Goal: Use online tool/utility: Utilize a website feature to perform a specific function

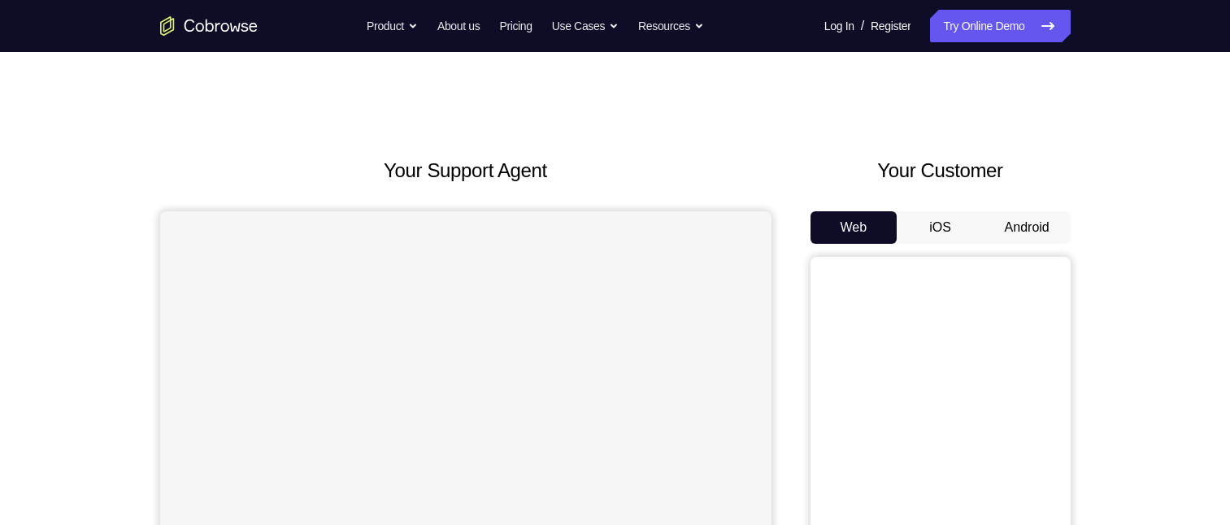
click at [1040, 219] on button "Android" at bounding box center [1026, 227] width 87 height 33
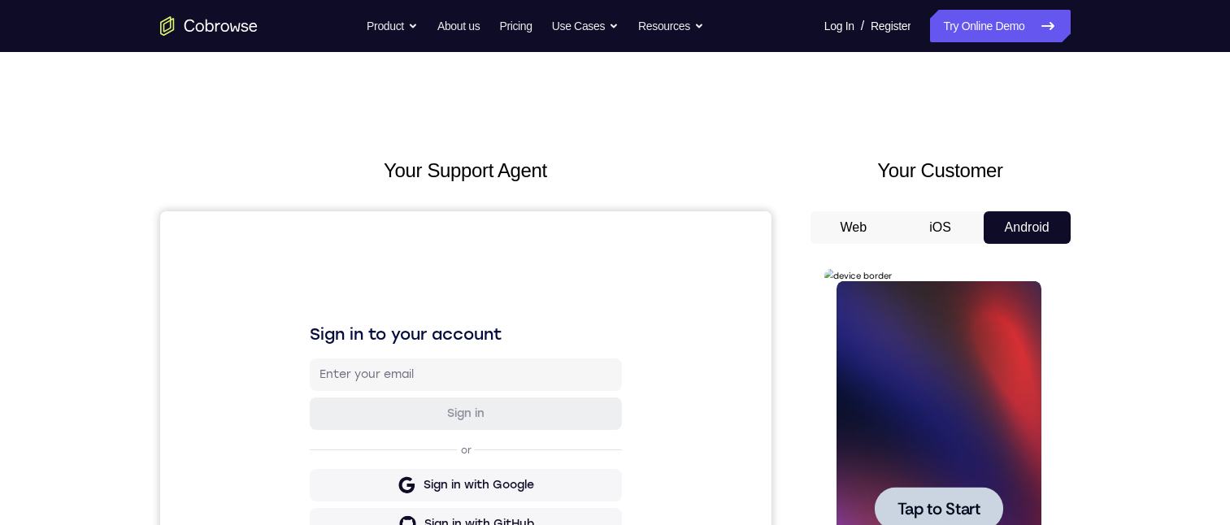
click at [947, 505] on span "Tap to Start" at bounding box center [938, 509] width 83 height 16
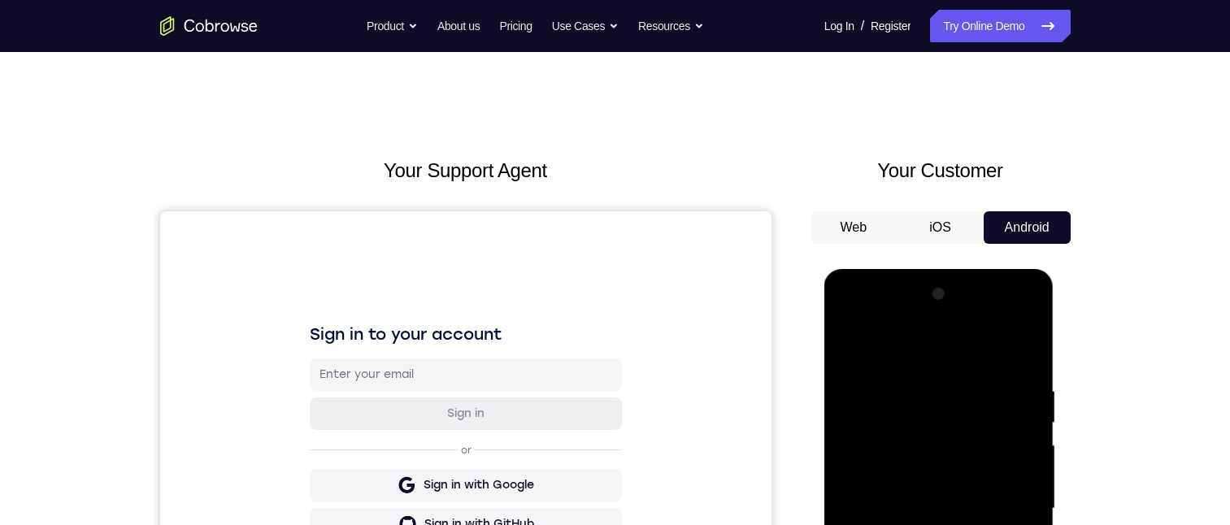
click at [932, 524] on div at bounding box center [938, 508] width 205 height 455
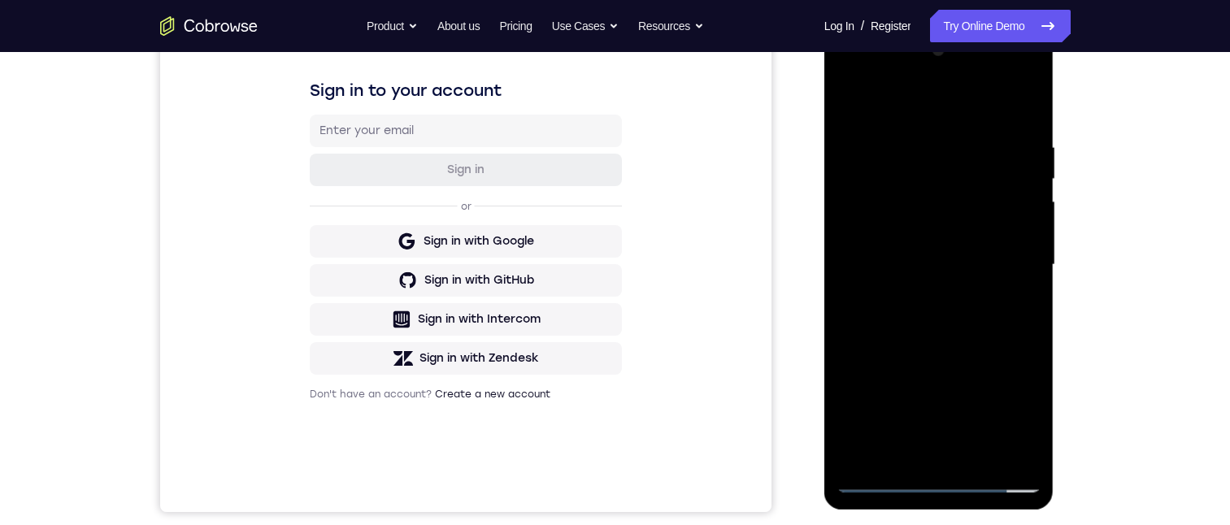
click at [1007, 412] on div at bounding box center [938, 264] width 205 height 455
click at [918, 103] on div at bounding box center [938, 264] width 205 height 455
click at [926, 167] on div at bounding box center [938, 264] width 205 height 455
click at [866, 102] on div at bounding box center [938, 264] width 205 height 455
click at [844, 180] on div at bounding box center [938, 264] width 205 height 455
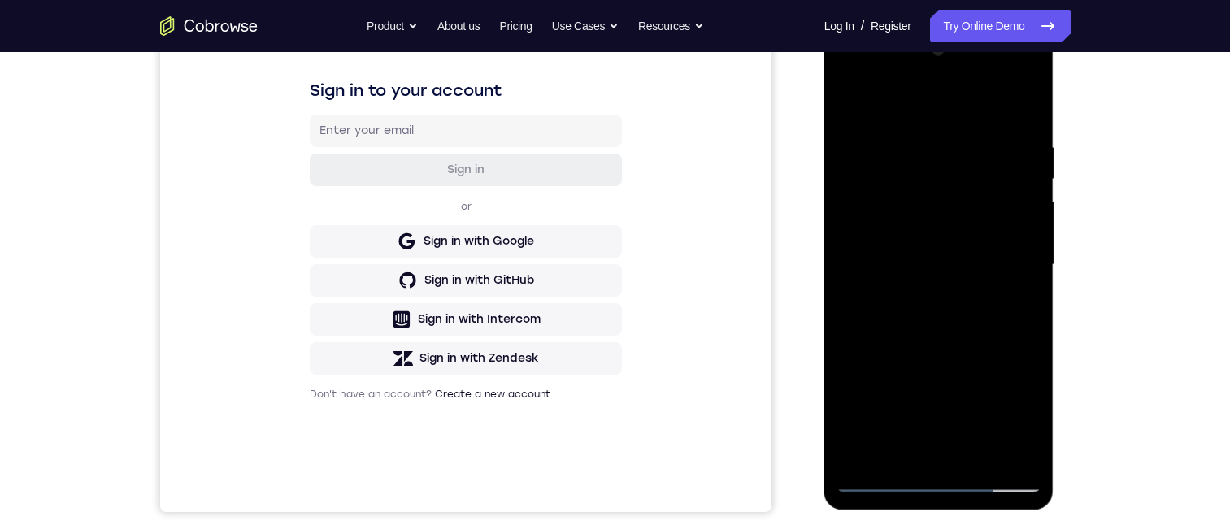
click at [914, 297] on div at bounding box center [938, 264] width 205 height 455
click at [877, 246] on div at bounding box center [938, 264] width 205 height 455
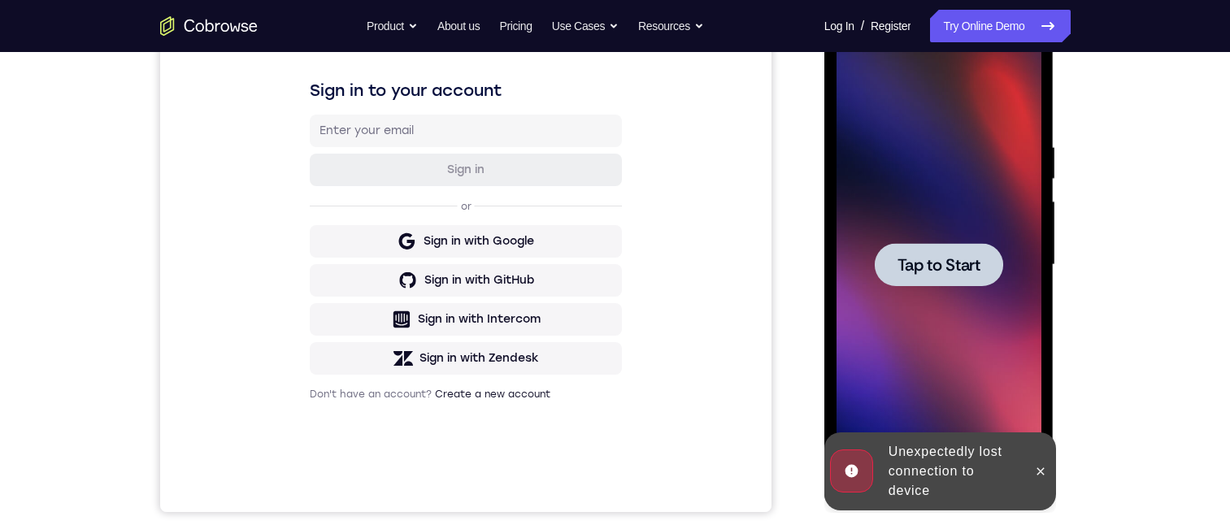
click at [905, 271] on span "Tap to Start" at bounding box center [938, 265] width 83 height 16
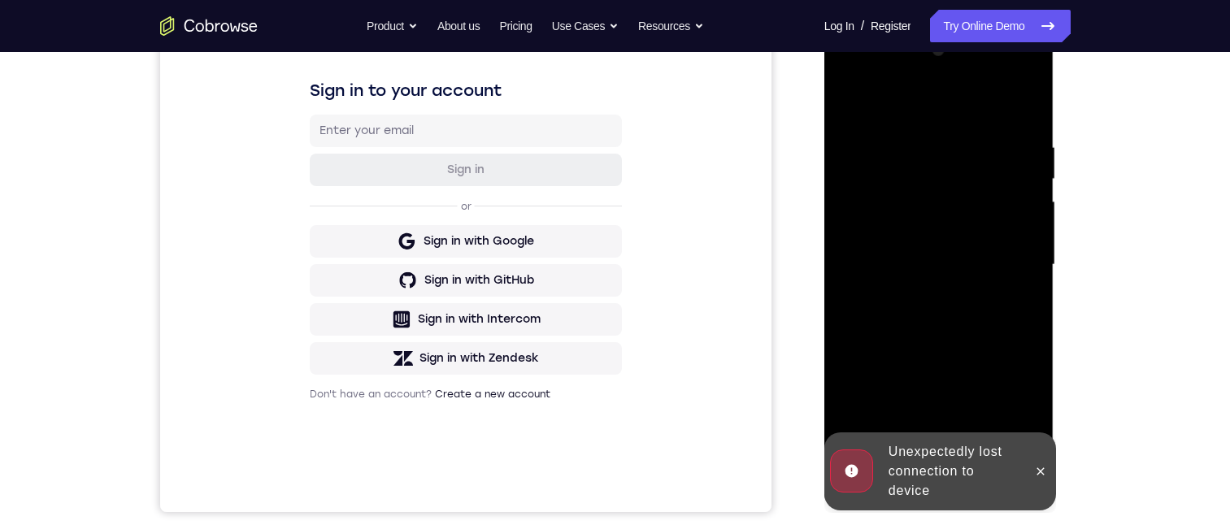
scroll to position [406, 0]
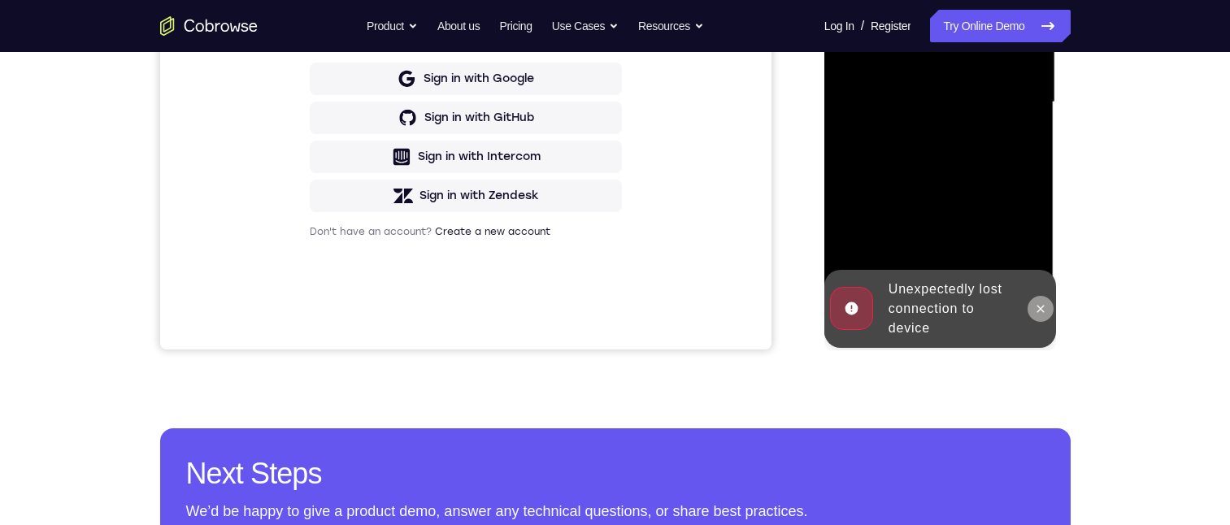
click at [1032, 311] on button at bounding box center [1040, 309] width 26 height 26
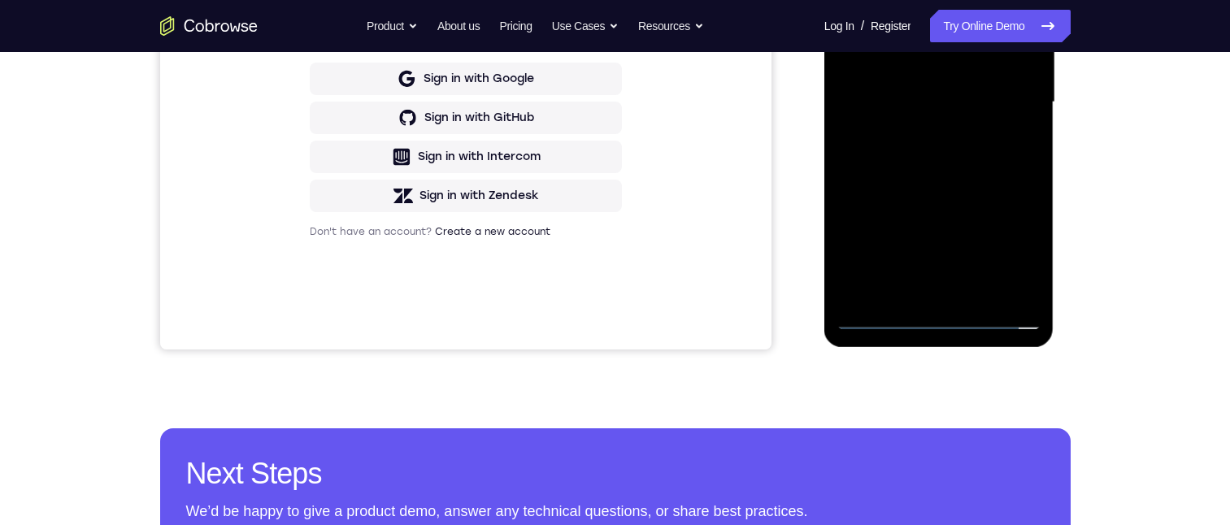
drag, startPoint x: 933, startPoint y: 318, endPoint x: 1887, endPoint y: 182, distance: 963.7
click at [933, 318] on div at bounding box center [938, 102] width 205 height 455
click at [1014, 259] on div at bounding box center [938, 102] width 205 height 455
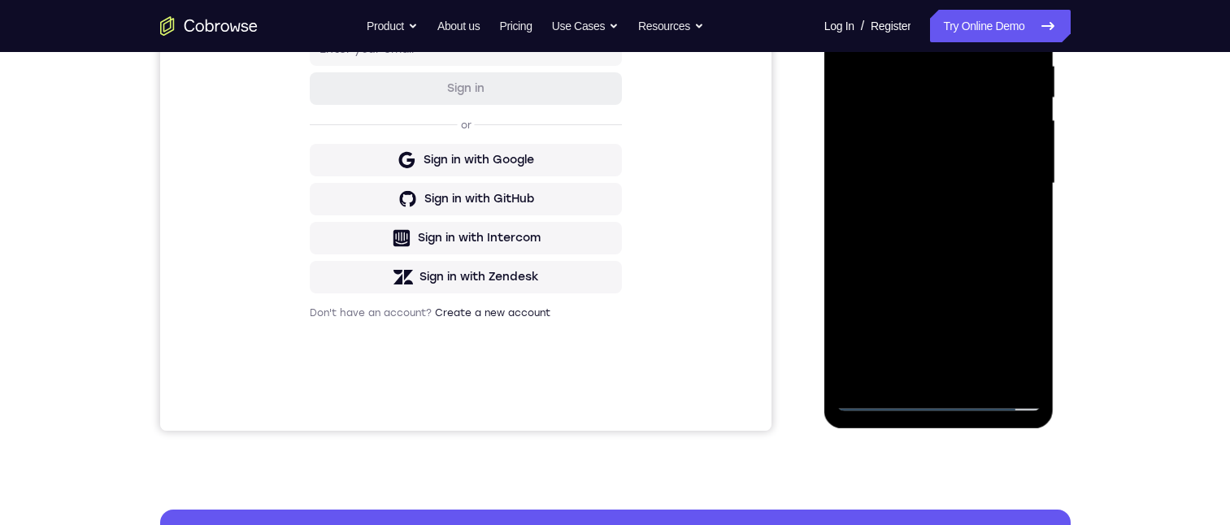
scroll to position [81, 0]
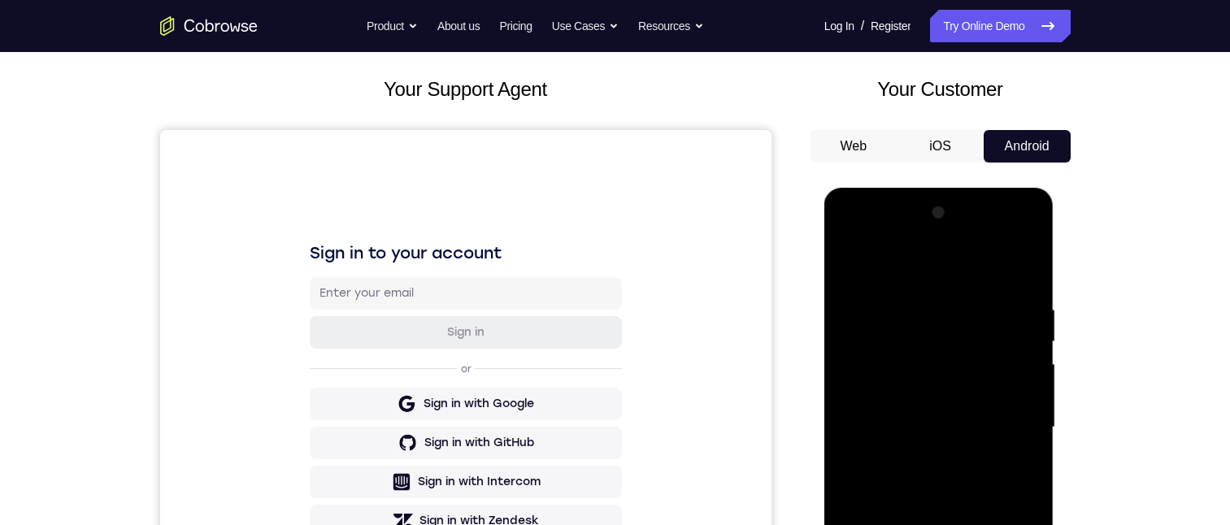
drag, startPoint x: 887, startPoint y: 264, endPoint x: 1744, endPoint y: 372, distance: 863.4
click at [887, 264] on div at bounding box center [938, 427] width 205 height 455
click at [895, 340] on div at bounding box center [938, 427] width 205 height 455
click at [880, 266] on div at bounding box center [938, 427] width 205 height 455
click at [899, 324] on div at bounding box center [938, 427] width 205 height 455
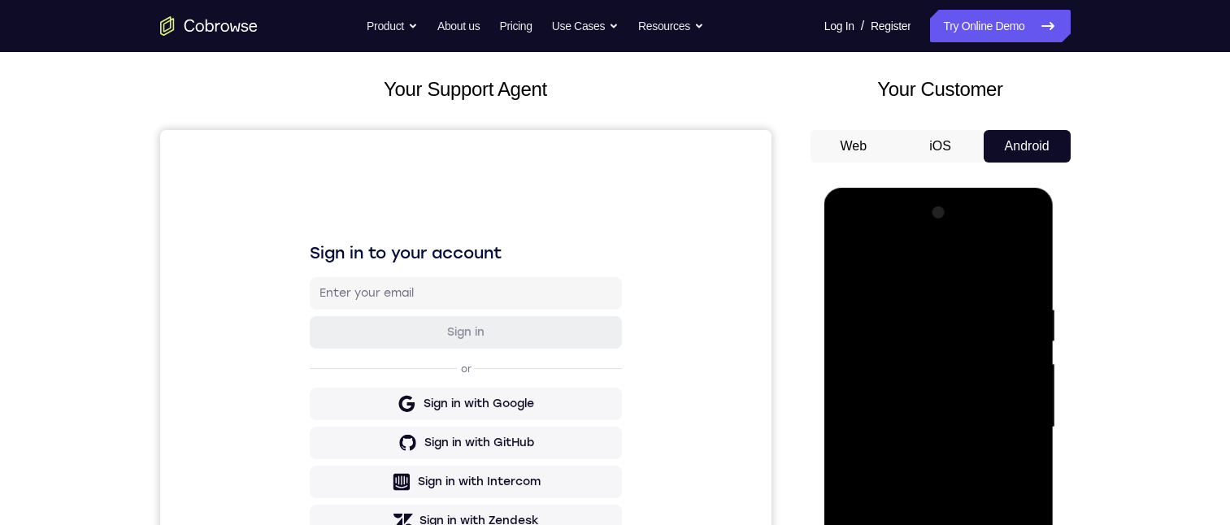
click at [852, 314] on div at bounding box center [938, 427] width 205 height 455
click at [887, 380] on div at bounding box center [938, 427] width 205 height 455
click at [921, 458] on div at bounding box center [938, 427] width 205 height 455
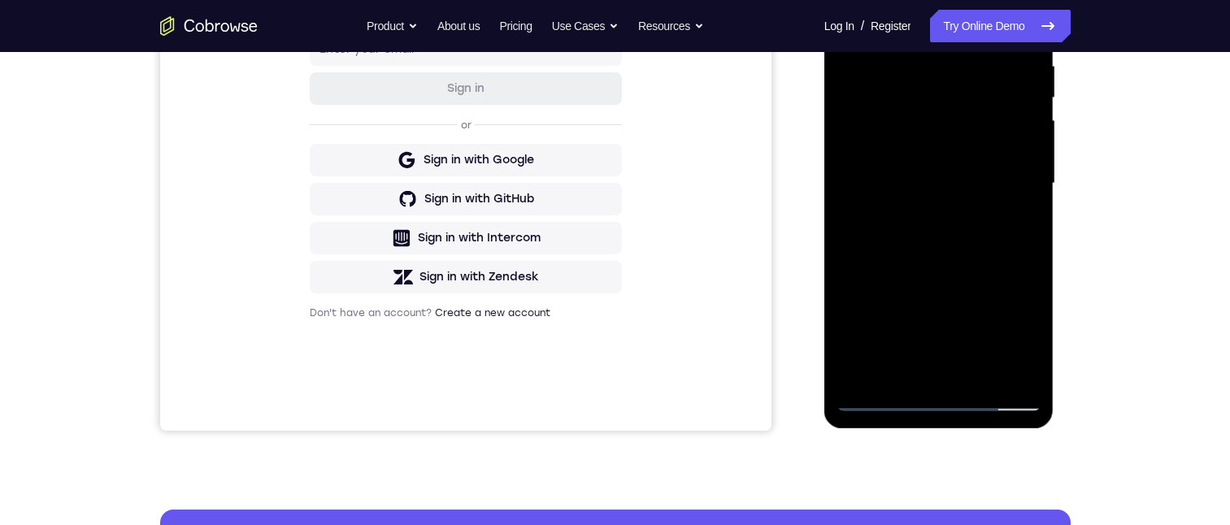
drag, startPoint x: 911, startPoint y: 168, endPoint x: 875, endPoint y: 161, distance: 36.5
click at [913, 167] on div at bounding box center [938, 183] width 205 height 455
click at [894, 151] on div at bounding box center [938, 183] width 205 height 455
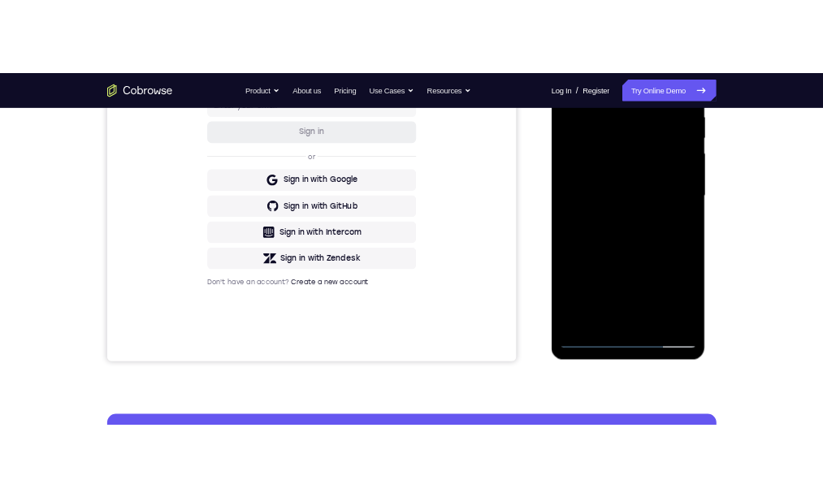
scroll to position [244, 0]
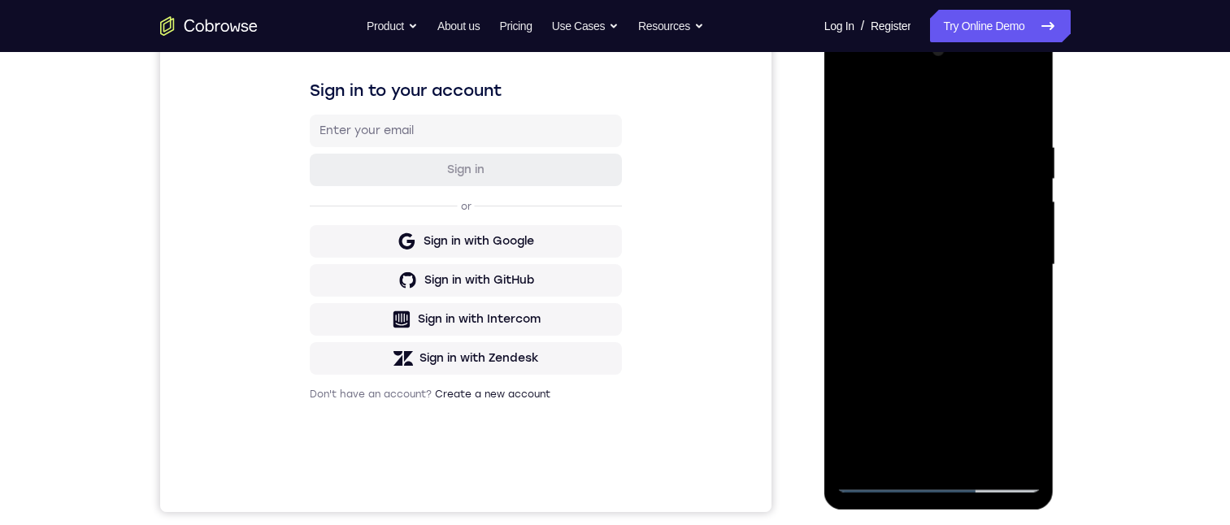
click at [871, 264] on div at bounding box center [938, 264] width 205 height 455
click at [1009, 105] on div at bounding box center [938, 264] width 205 height 455
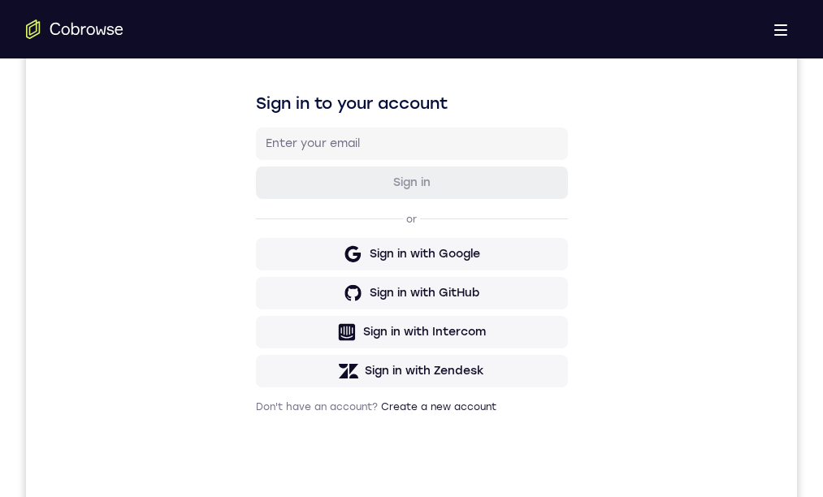
drag, startPoint x: 444, startPoint y: 929, endPoint x: 499, endPoint y: 1067, distance: 148.8
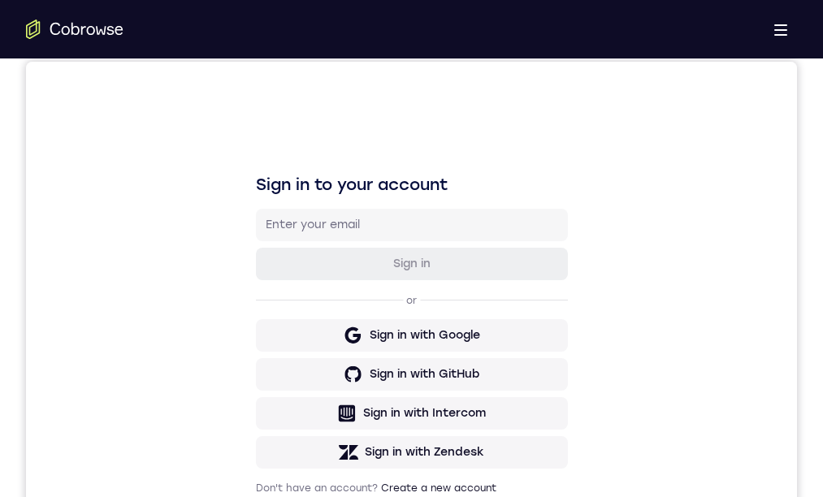
drag, startPoint x: 375, startPoint y: 840, endPoint x: 375, endPoint y: 832, distance: 8.2
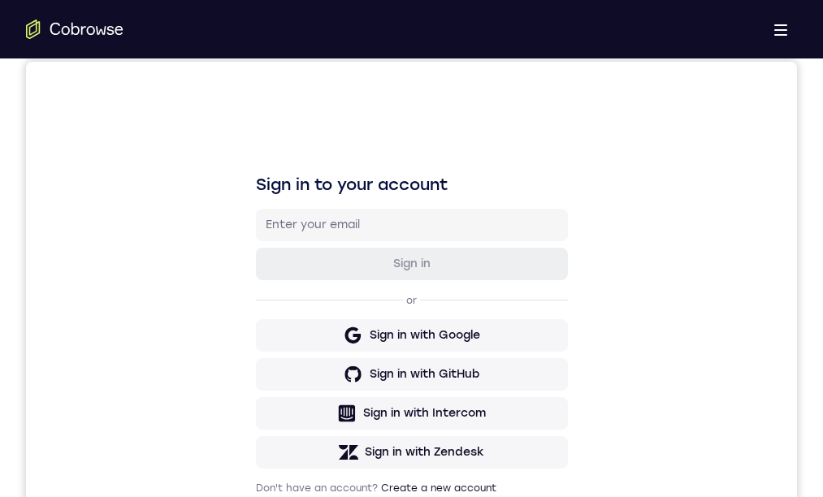
scroll to position [0, 0]
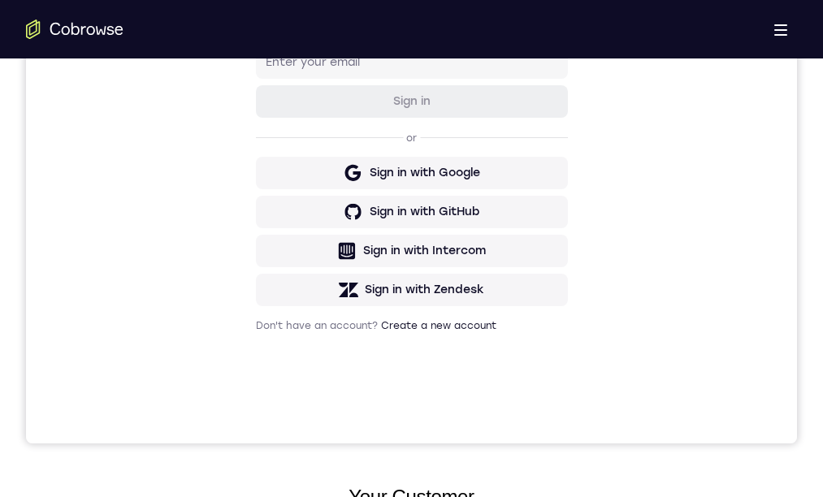
drag, startPoint x: 497, startPoint y: 1018, endPoint x: 485, endPoint y: 1015, distance: 12.6
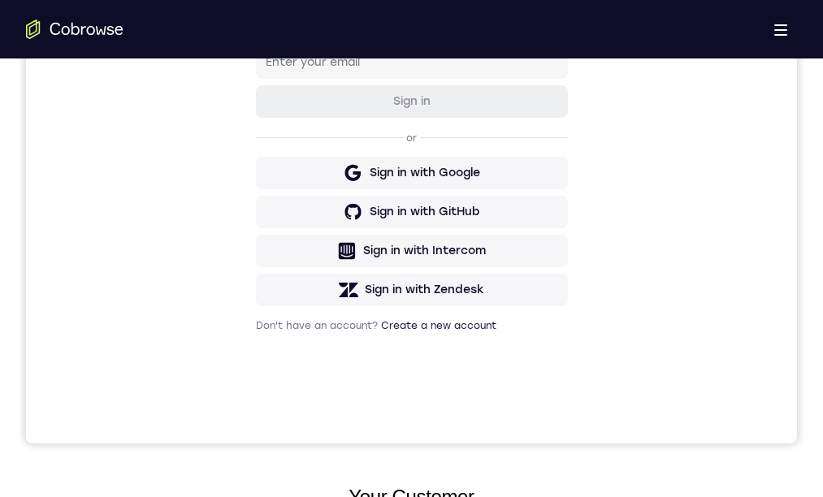
drag, startPoint x: 354, startPoint y: 898, endPoint x: 346, endPoint y: 891, distance: 10.3
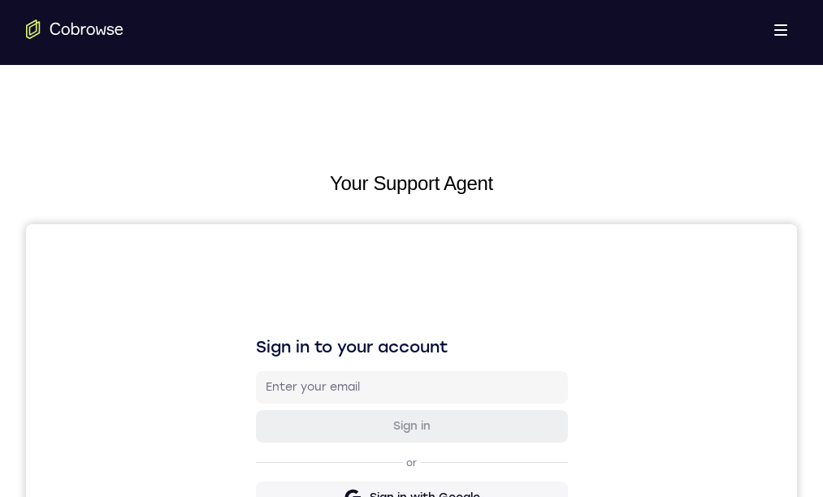
drag, startPoint x: 365, startPoint y: 1139, endPoint x: 384, endPoint y: 1167, distance: 34.0
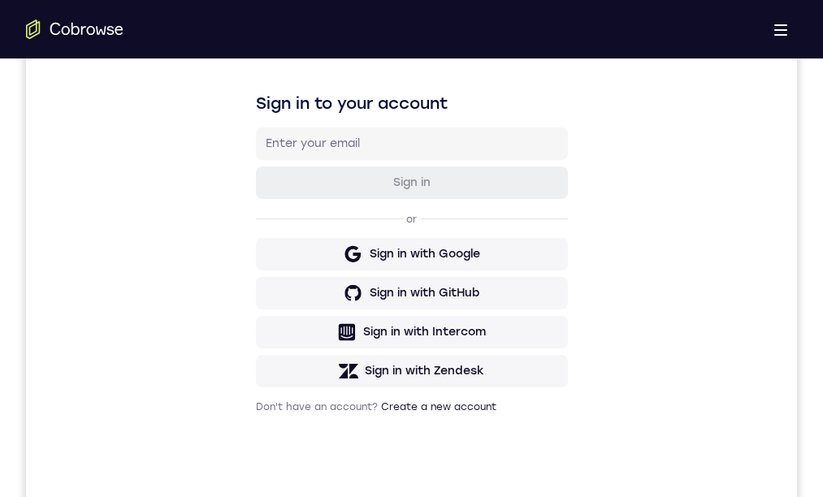
drag, startPoint x: 352, startPoint y: 814, endPoint x: 839, endPoint y: 843, distance: 487.6
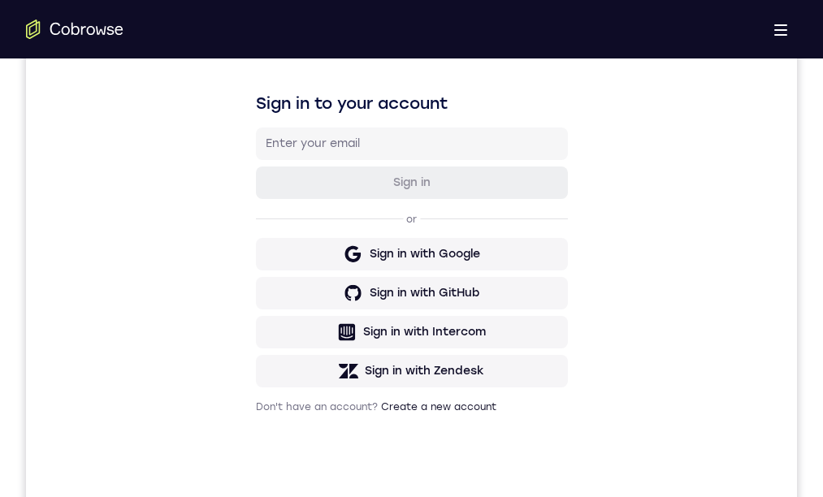
drag, startPoint x: 427, startPoint y: 869, endPoint x: 338, endPoint y: 842, distance: 93.3
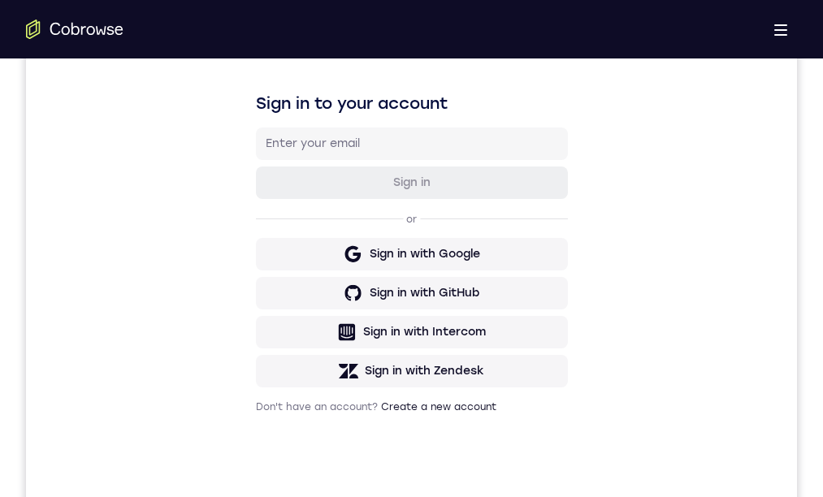
drag, startPoint x: 420, startPoint y: 1051, endPoint x: 410, endPoint y: 1052, distance: 9.8
